Goal: Find contact information: Find contact information

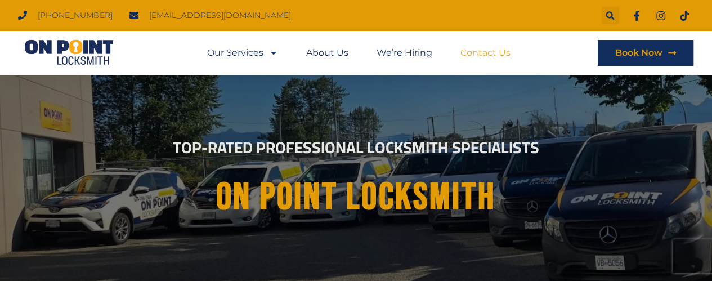
click at [477, 51] on link "Contact Us" at bounding box center [485, 53] width 50 height 26
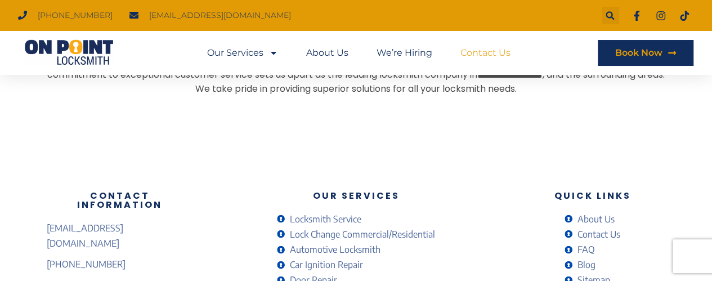
scroll to position [1104, 0]
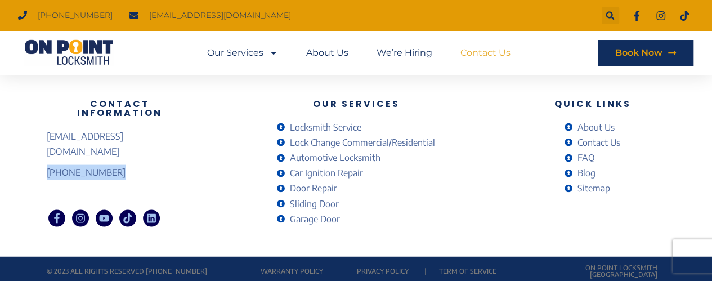
drag, startPoint x: 39, startPoint y: 156, endPoint x: 111, endPoint y: 157, distance: 71.5
click at [111, 157] on div "Contact Information [EMAIL_ADDRESS][DOMAIN_NAME] [PHONE_NUMBER] Facebook-f Inst…" at bounding box center [356, 164] width 712 height 186
copy span "[PHONE_NUMBER]"
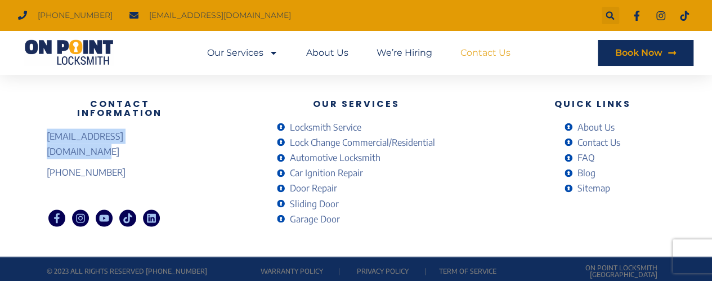
drag, startPoint x: 76, startPoint y: 134, endPoint x: 177, endPoint y: 133, distance: 100.7
click at [177, 133] on div "Contact Information [EMAIL_ADDRESS][DOMAIN_NAME] [PHONE_NUMBER] Facebook-f Inst…" at bounding box center [356, 164] width 712 height 186
copy span "[EMAIL_ADDRESS][DOMAIN_NAME]"
click at [609, 140] on span "Contact Us" at bounding box center [597, 142] width 46 height 15
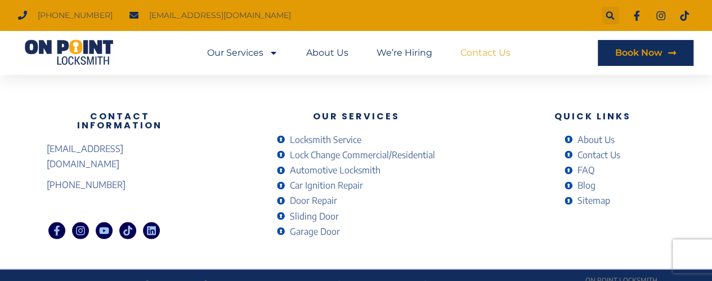
scroll to position [1104, 0]
